Goal: Information Seeking & Learning: Learn about a topic

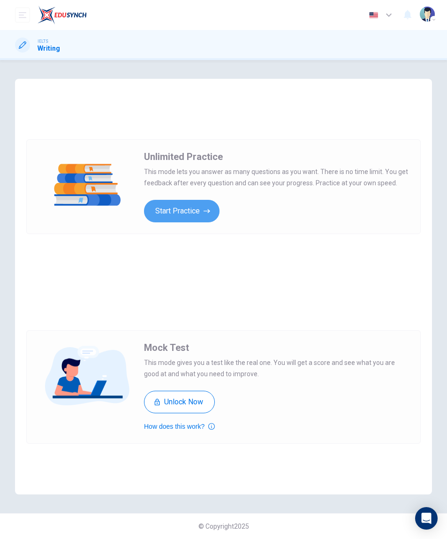
click at [161, 207] on button "Start Practice" at bounding box center [182, 211] width 76 height 23
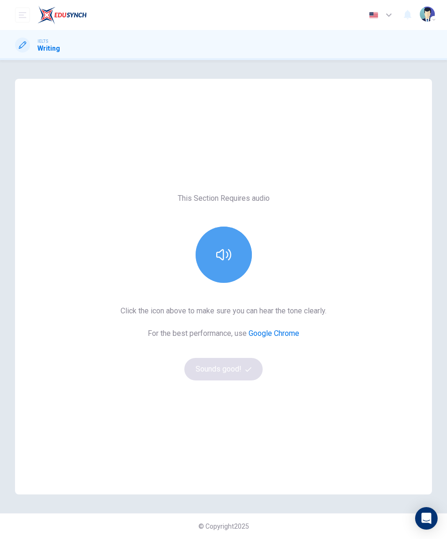
click at [229, 260] on icon "button" at bounding box center [223, 254] width 15 height 11
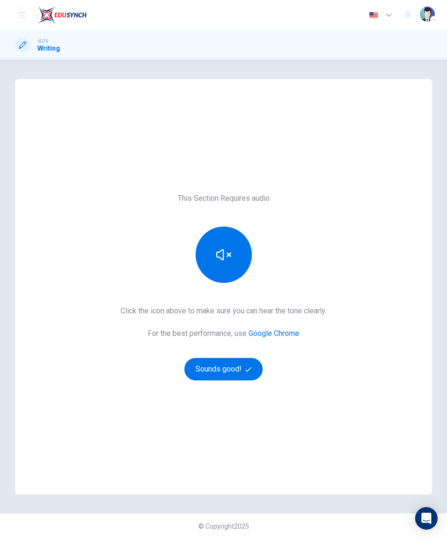
click at [246, 363] on button "Sounds good!" at bounding box center [223, 369] width 79 height 23
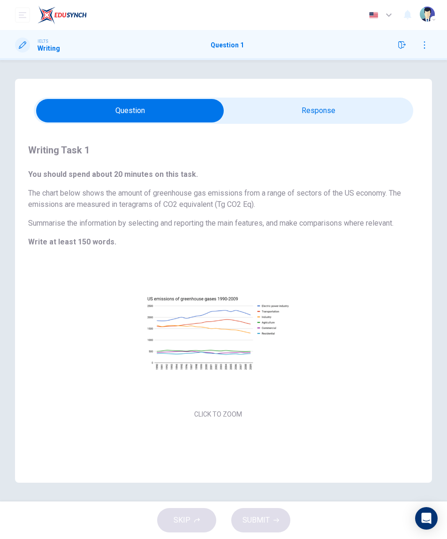
checkbox input "true"
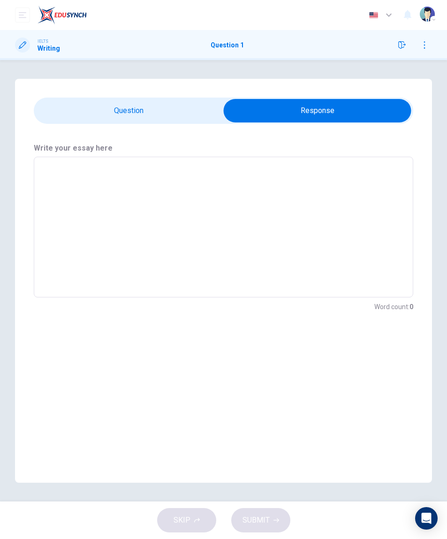
click at [422, 12] on img "button" at bounding box center [427, 14] width 15 height 15
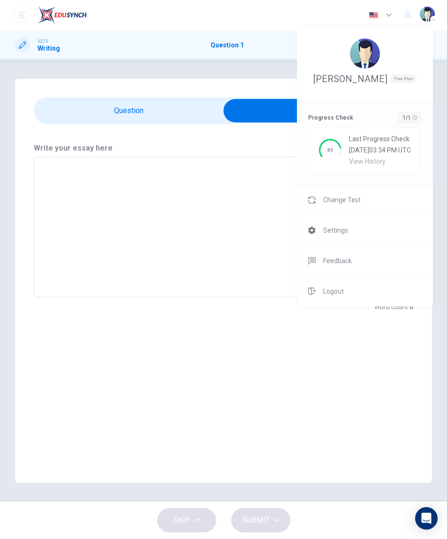
click at [392, 147] on span "[DATE] 03:34 PM UTC" at bounding box center [380, 150] width 62 height 8
click at [382, 163] on div "View History" at bounding box center [380, 162] width 62 height 8
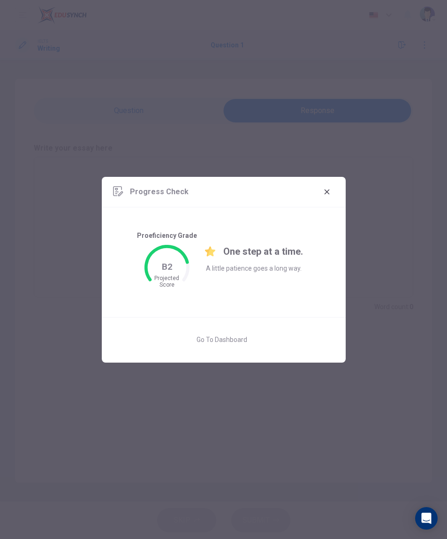
click at [240, 343] on button "Go to Dashboard" at bounding box center [221, 340] width 73 height 23
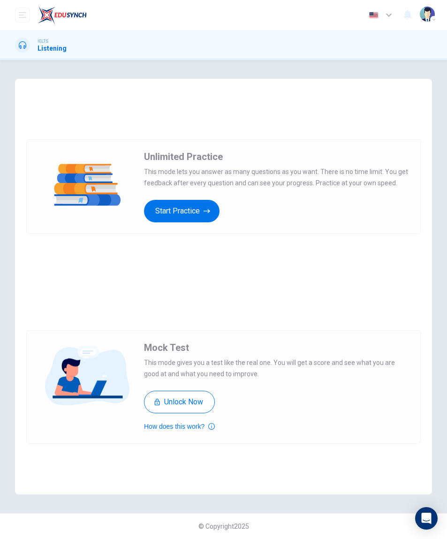
click at [392, 21] on button "button" at bounding box center [381, 15] width 34 height 19
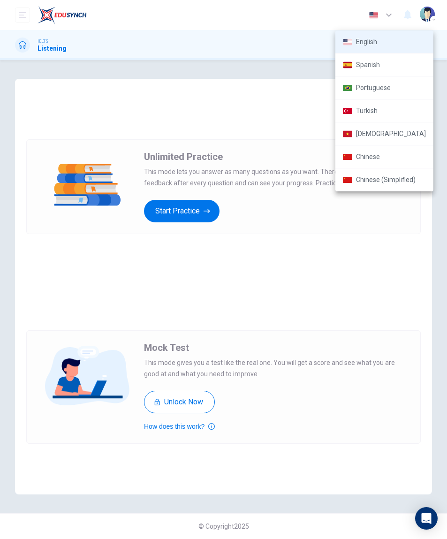
click at [82, 12] on div at bounding box center [223, 269] width 447 height 539
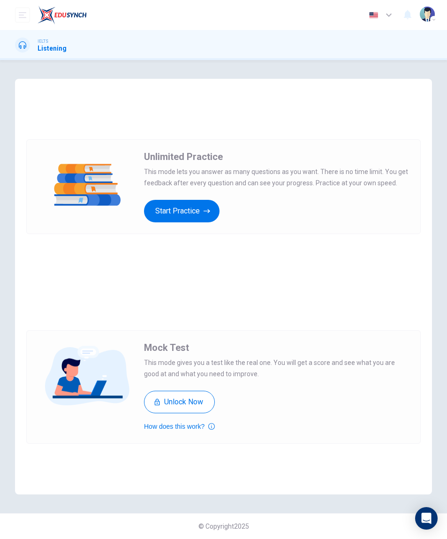
click at [66, 21] on img at bounding box center [62, 15] width 49 height 19
click at [201, 215] on button "Start Practice" at bounding box center [182, 211] width 76 height 23
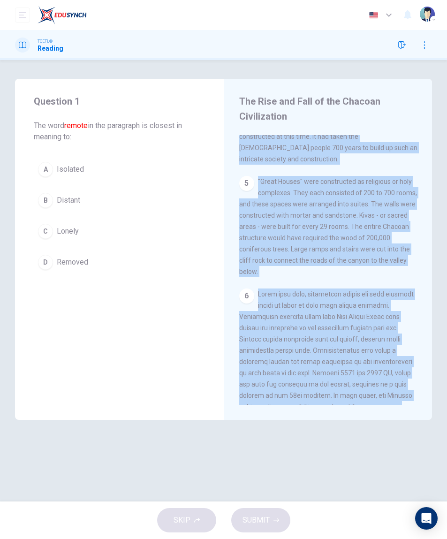
scroll to position [586, 0]
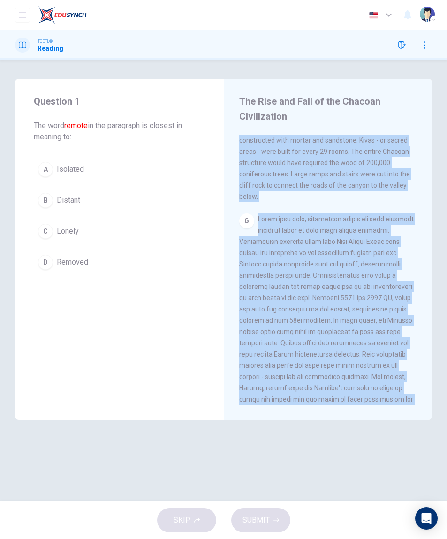
click at [380, 392] on div "6" at bounding box center [328, 326] width 179 height 225
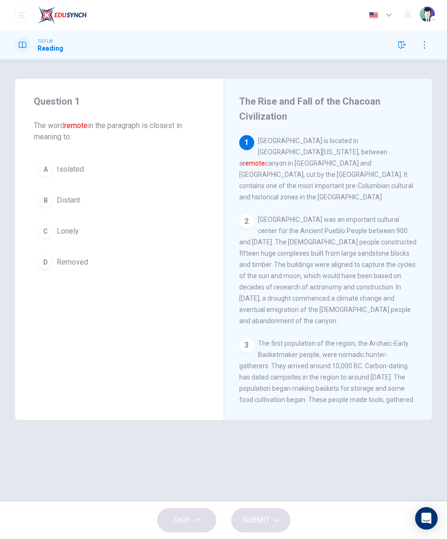
scroll to position [0, 0]
click at [57, 199] on span "Distant" at bounding box center [68, 200] width 23 height 11
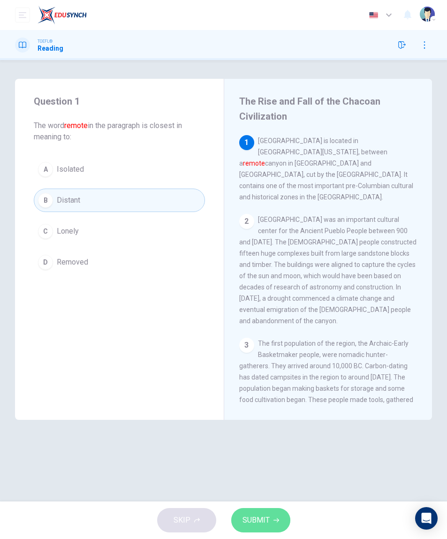
click at [276, 514] on button "SUBMIT" at bounding box center [260, 520] width 59 height 24
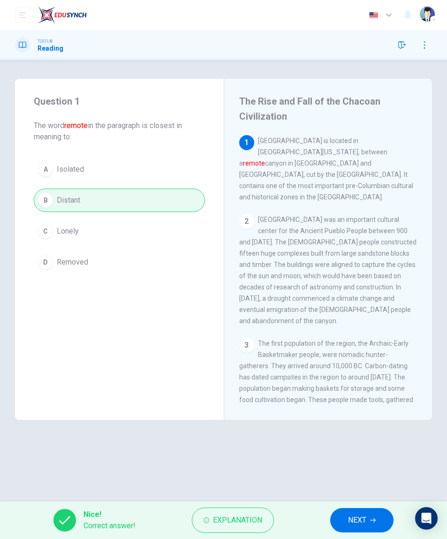
click at [370, 517] on button "NEXT" at bounding box center [361, 520] width 63 height 24
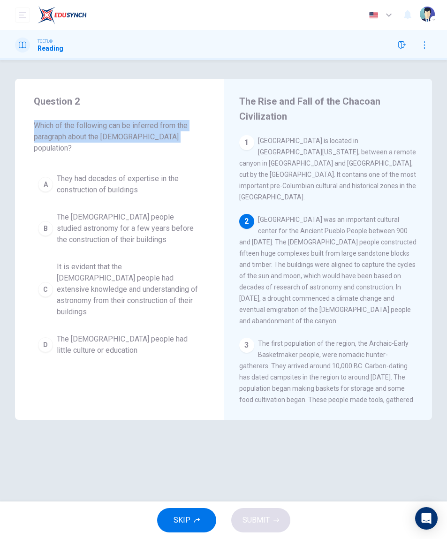
click at [83, 148] on div "Question 2 Which of the following can be inferred from the paragraph about the …" at bounding box center [119, 227] width 209 height 297
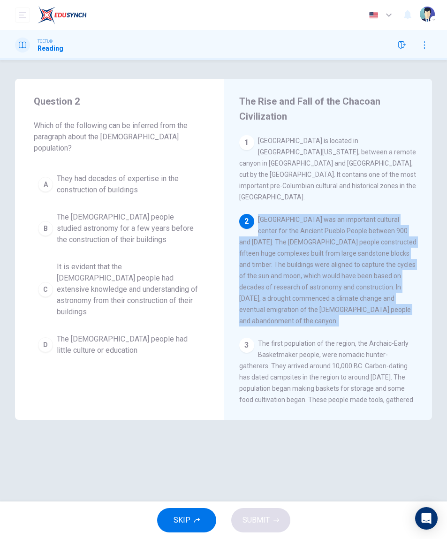
click at [31, 376] on div "Question 2 Which of the following can be inferred from the paragraph about the …" at bounding box center [119, 249] width 209 height 341
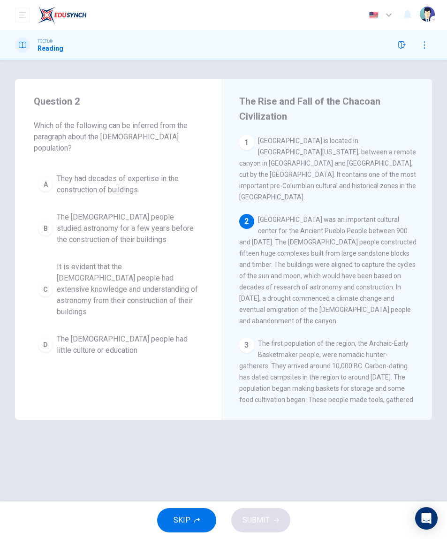
click at [336, 449] on div "Question 2 Which of the following can be inferred from the paragraph about the …" at bounding box center [223, 281] width 447 height 404
click at [67, 273] on span "It is evident that the Chacoan people had extensive knowledge and understanding…" at bounding box center [129, 289] width 144 height 56
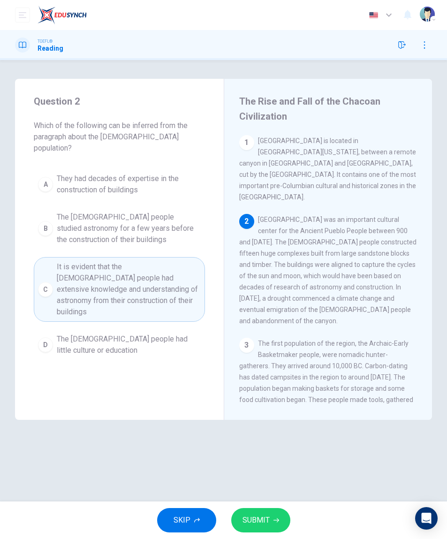
click at [274, 515] on button "SUBMIT" at bounding box center [260, 520] width 59 height 24
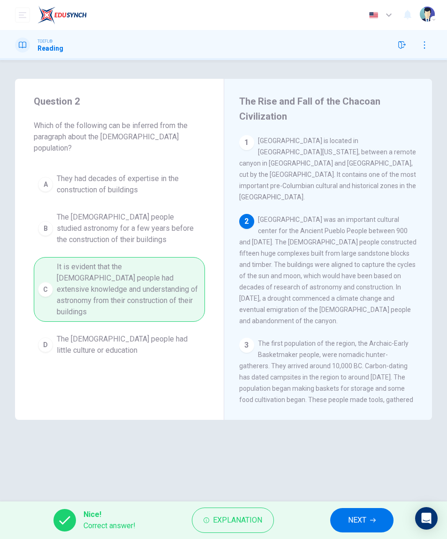
click at [358, 528] on button "NEXT" at bounding box center [361, 520] width 63 height 24
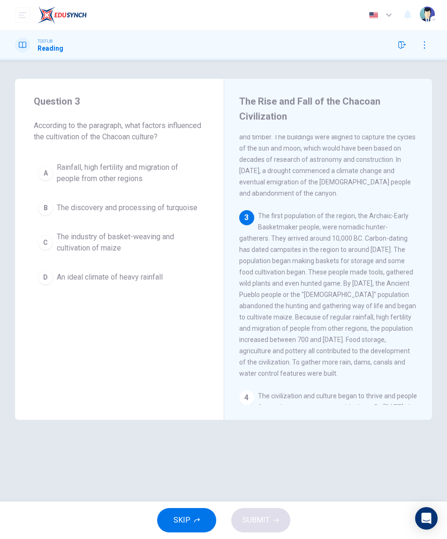
scroll to position [173, 0]
